Goal: Book appointment/travel/reservation

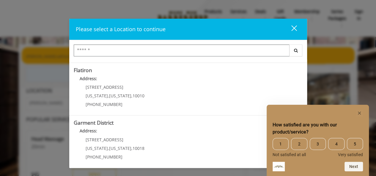
scroll to position [155, 0]
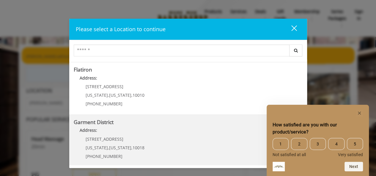
click at [122, 120] on h5 "Garment District" at bounding box center [188, 122] width 229 height 6
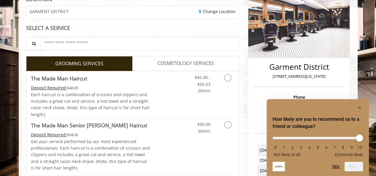
scroll to position [93, 0]
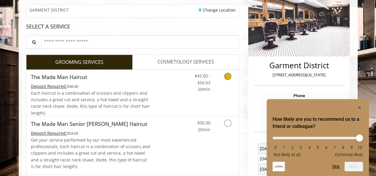
click at [229, 76] on icon "Grooming services" at bounding box center [227, 76] width 7 height 7
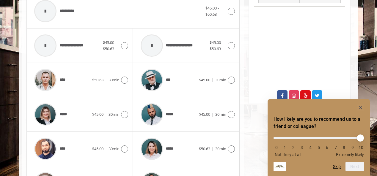
scroll to position [264, 0]
click at [230, 112] on icon at bounding box center [231, 114] width 7 height 7
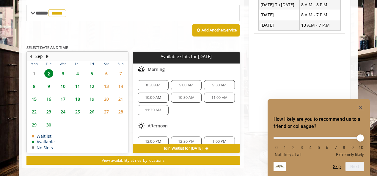
scroll to position [242, 0]
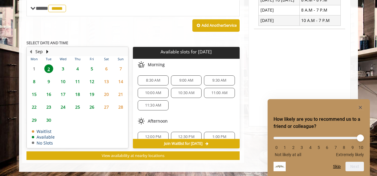
click at [215, 78] on span "9:30 AM" at bounding box center [219, 80] width 14 height 5
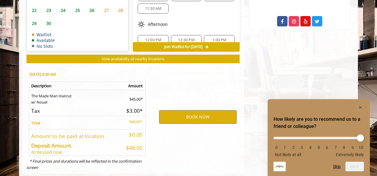
scroll to position [349, 0]
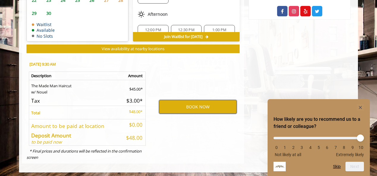
click at [188, 107] on button "BOOK NOW" at bounding box center [198, 107] width 78 height 14
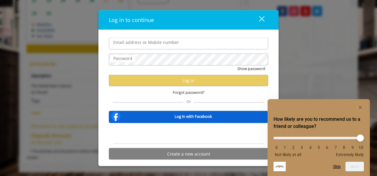
click at [137, 47] on input "Email address or Mobile number" at bounding box center [188, 44] width 159 height 12
type input "**********"
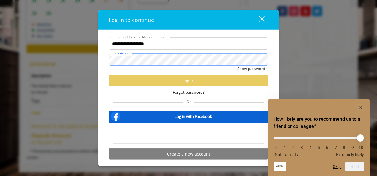
scroll to position [0, 0]
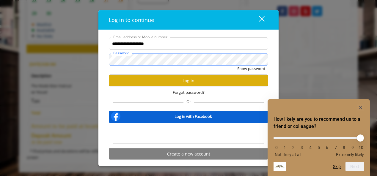
click at [237, 66] on button "Show password" at bounding box center [251, 69] width 28 height 6
click at [134, 83] on button "Log in" at bounding box center [188, 81] width 159 height 12
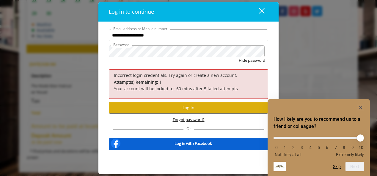
click at [186, 120] on span "Forgot password?" at bounding box center [189, 120] width 32 height 6
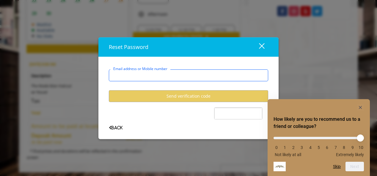
click at [167, 80] on input "Email address or Mobile number" at bounding box center [188, 76] width 159 height 12
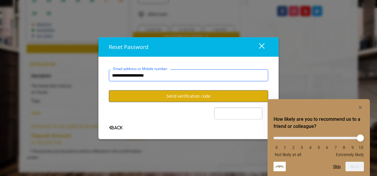
type input "**********"
click at [174, 98] on button "Send verification code" at bounding box center [188, 96] width 159 height 12
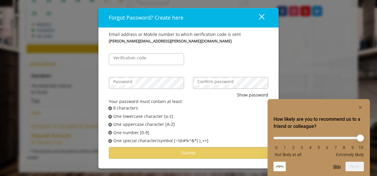
click at [140, 60] on label "Verification code" at bounding box center [129, 58] width 39 height 7
click at [140, 60] on input "Verification code" at bounding box center [146, 59] width 75 height 12
type input "******"
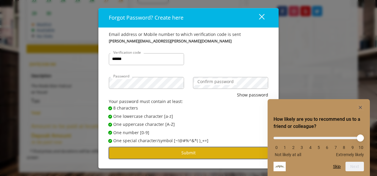
click at [185, 156] on button "Submit" at bounding box center [188, 153] width 159 height 12
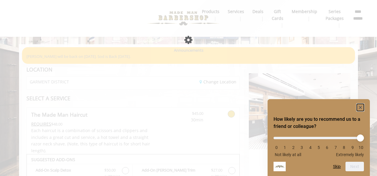
click at [361, 107] on rect "Hide survey" at bounding box center [360, 107] width 7 height 7
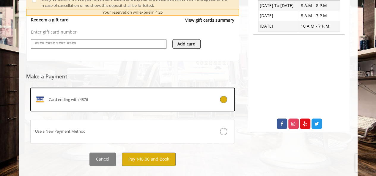
scroll to position [243, 0]
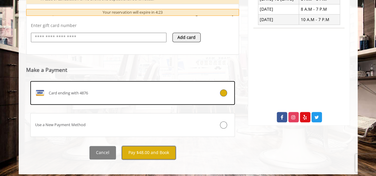
click at [140, 152] on button "Pay $48.00 and Book" at bounding box center [149, 152] width 54 height 13
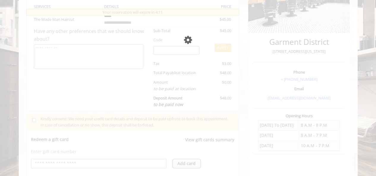
scroll to position [117, 0]
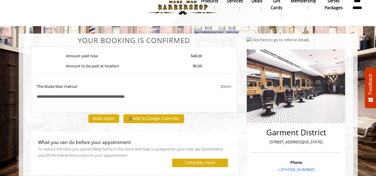
scroll to position [11, 0]
